Goal: Feedback & Contribution: Contribute content

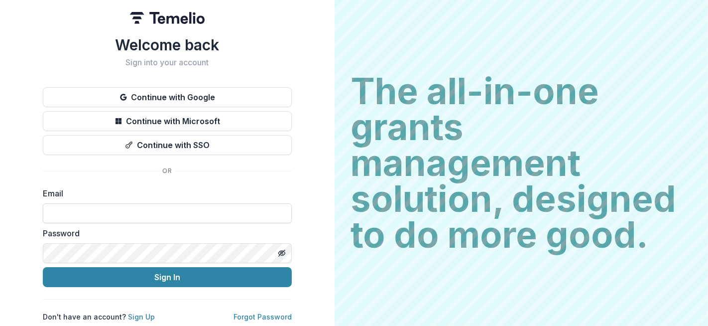
click at [118, 209] on input at bounding box center [167, 213] width 249 height 20
click at [0, 325] on com-1password-button at bounding box center [0, 326] width 0 height 0
type input "**********"
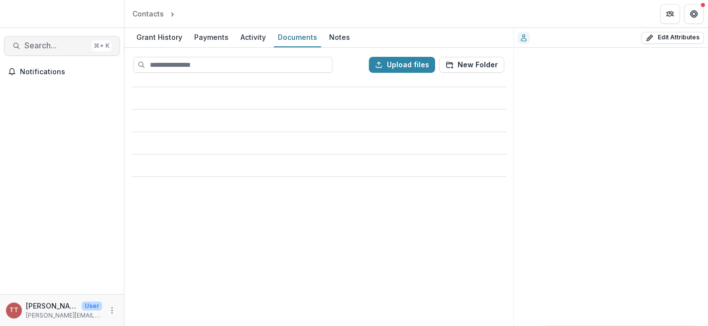
click at [48, 46] on span "Search..." at bounding box center [55, 45] width 63 height 9
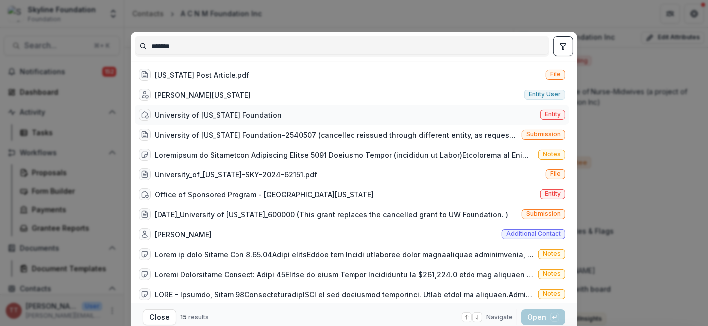
type input "*******"
click at [207, 110] on div "University of [US_STATE] Foundation" at bounding box center [218, 115] width 127 height 10
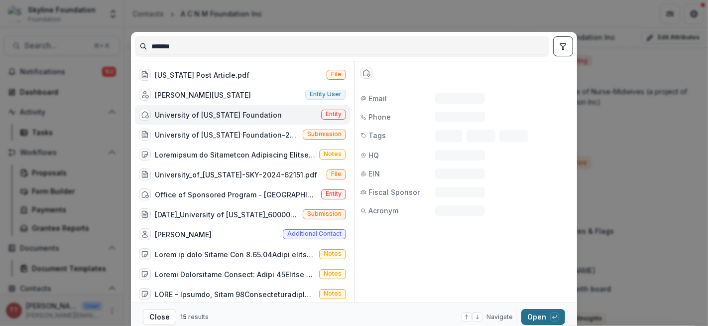
click at [535, 318] on button "Open with enter key" at bounding box center [544, 317] width 44 height 16
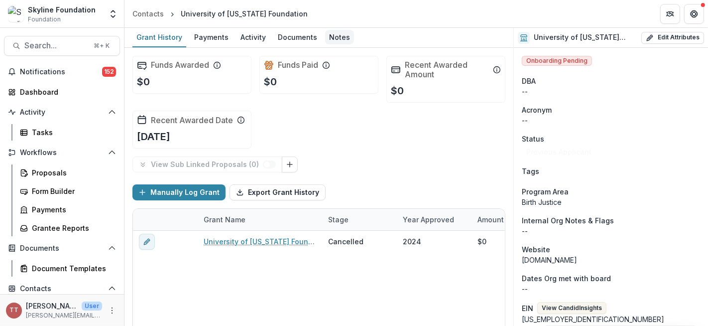
click at [334, 36] on div "Notes" at bounding box center [339, 37] width 29 height 14
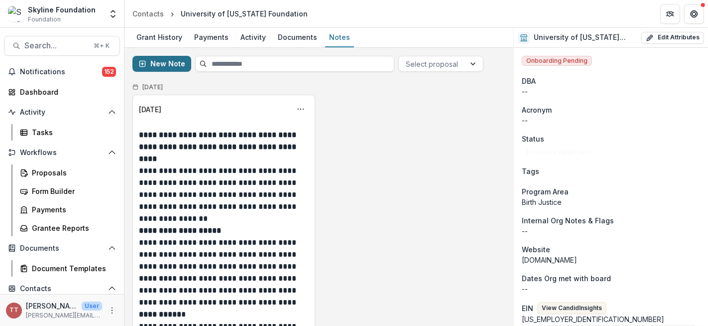
click at [165, 64] on button "New Note" at bounding box center [162, 64] width 59 height 16
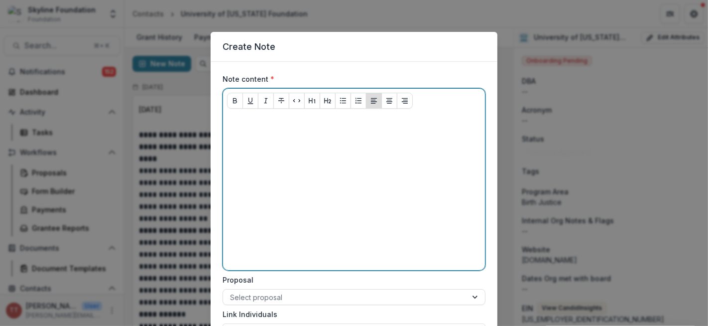
click at [255, 124] on p at bounding box center [354, 122] width 254 height 11
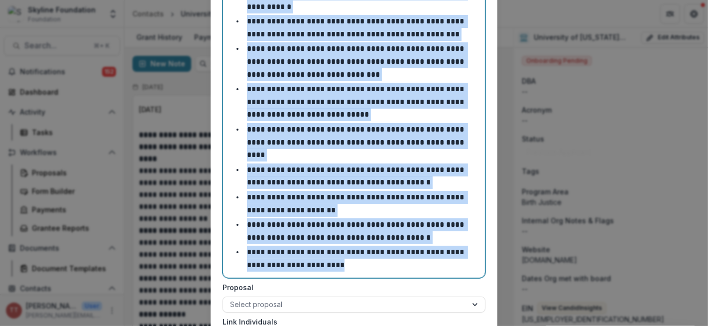
scroll to position [932, 0]
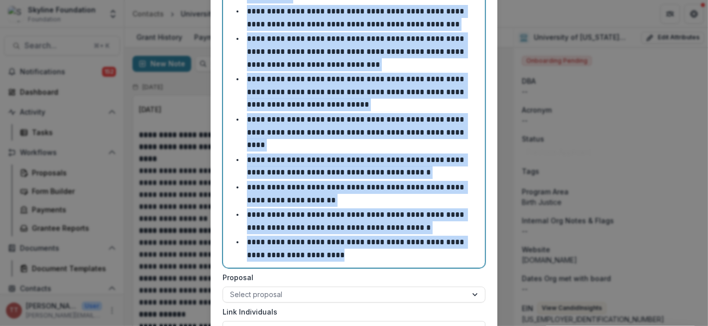
drag, startPoint x: 246, startPoint y: 153, endPoint x: 322, endPoint y: 216, distance: 98.4
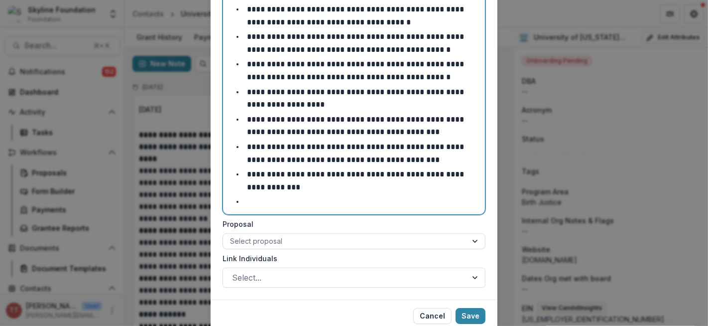
scroll to position [452, 0]
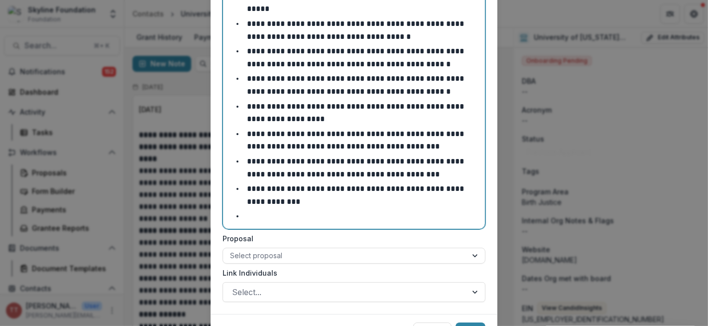
click at [289, 210] on li at bounding box center [360, 216] width 242 height 13
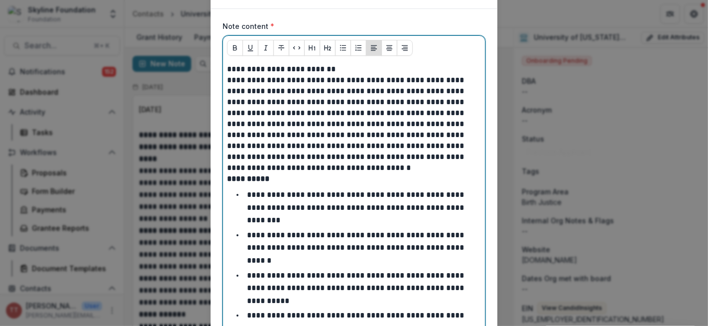
scroll to position [40, 0]
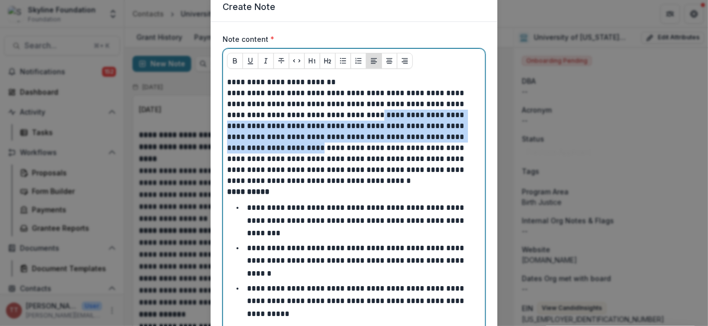
drag, startPoint x: 378, startPoint y: 112, endPoint x: 295, endPoint y: 148, distance: 90.1
click at [295, 148] on p "**********" at bounding box center [354, 137] width 255 height 99
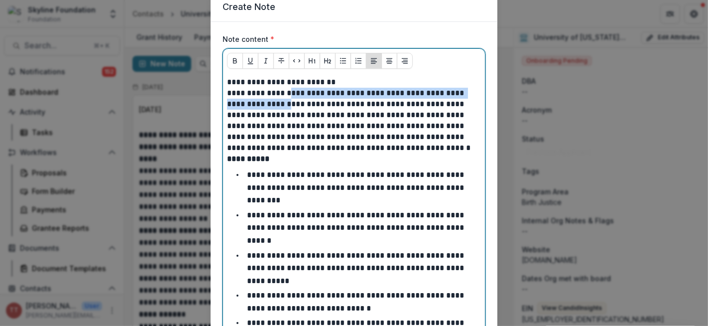
drag, startPoint x: 288, startPoint y: 94, endPoint x: 271, endPoint y: 104, distance: 20.5
click at [270, 104] on p "**********" at bounding box center [354, 121] width 255 height 66
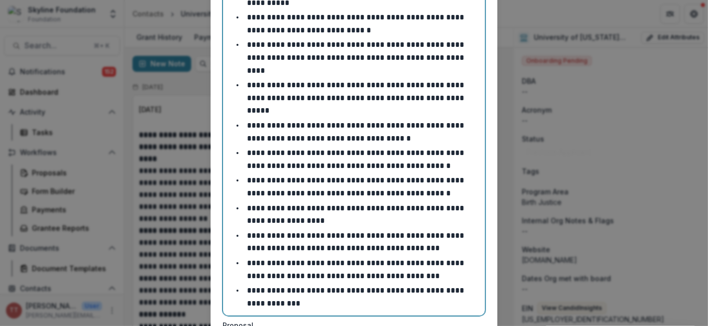
scroll to position [394, 0]
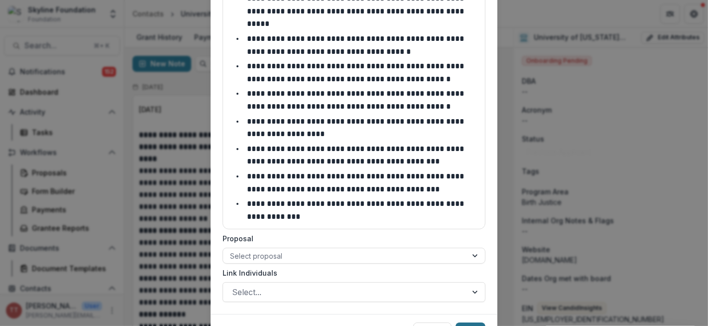
click at [474, 322] on button "Save" at bounding box center [471, 330] width 30 height 16
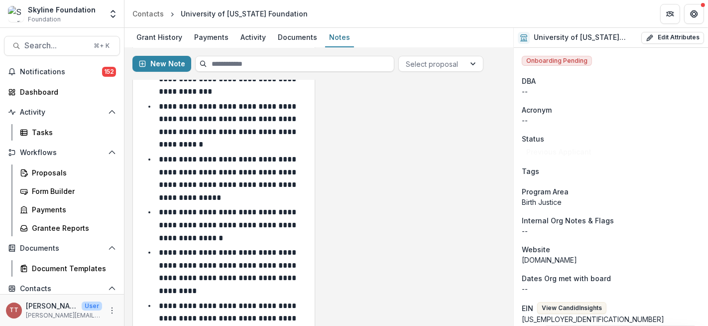
scroll to position [0, 0]
